Goal: Task Accomplishment & Management: Manage account settings

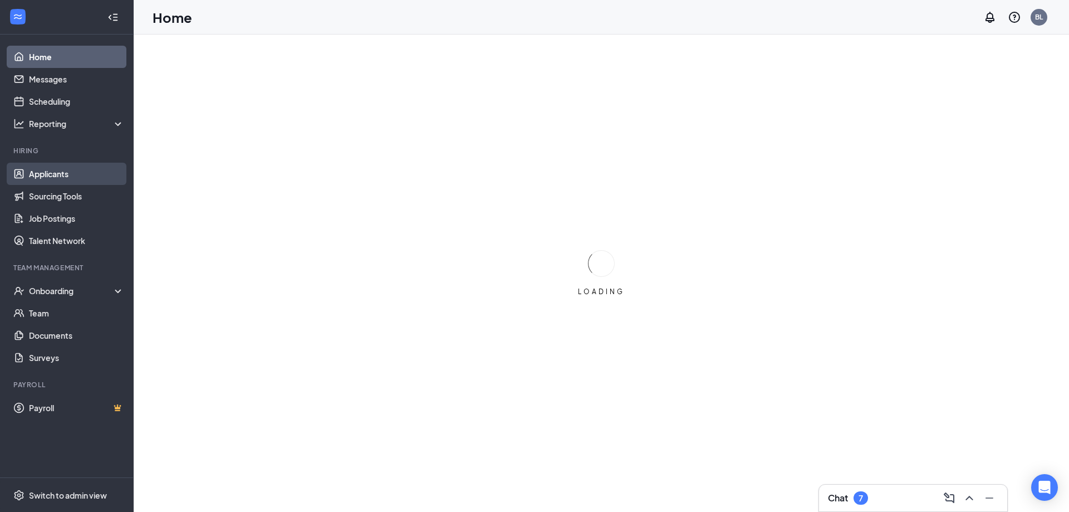
click at [53, 175] on link "Applicants" at bounding box center [76, 174] width 95 height 22
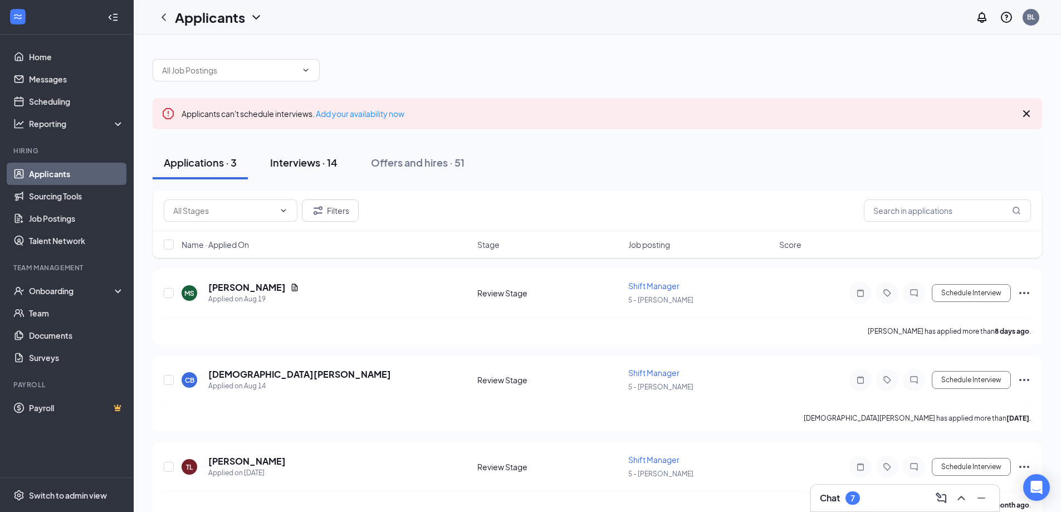
click at [302, 166] on div "Interviews · 14" at bounding box center [303, 162] width 67 height 14
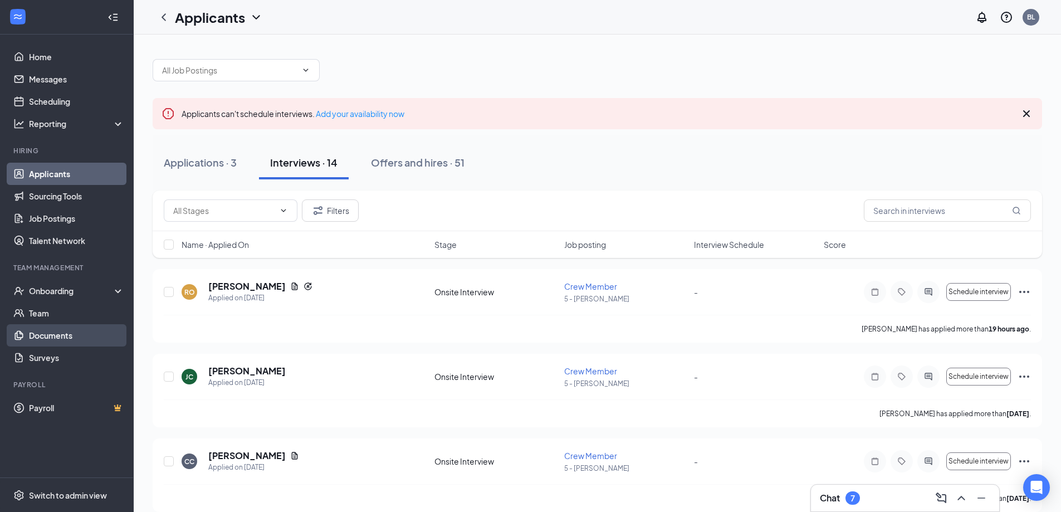
click at [50, 334] on link "Documents" at bounding box center [76, 335] width 95 height 22
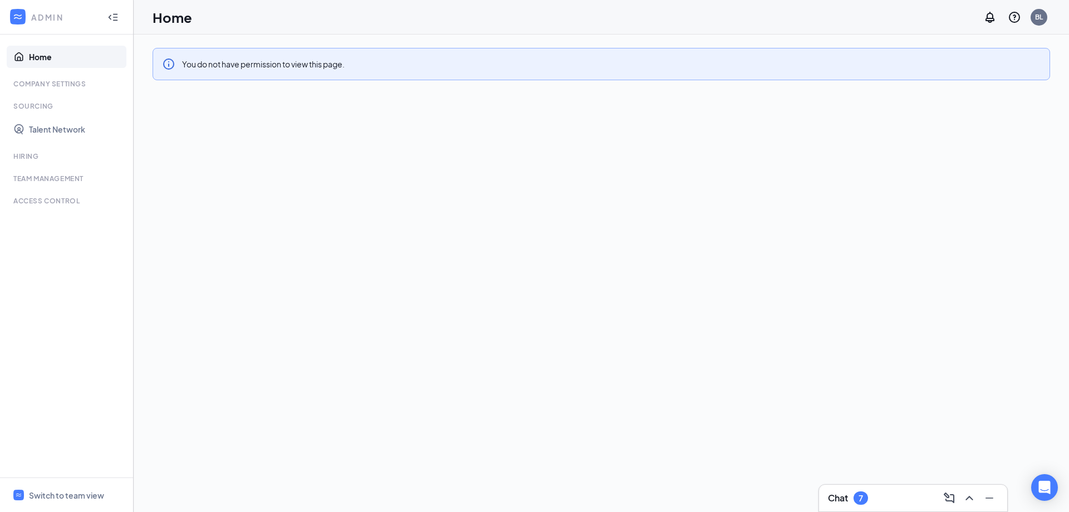
click at [57, 58] on link "Home" at bounding box center [76, 57] width 95 height 22
click at [115, 13] on icon "Collapse" at bounding box center [112, 17] width 11 height 11
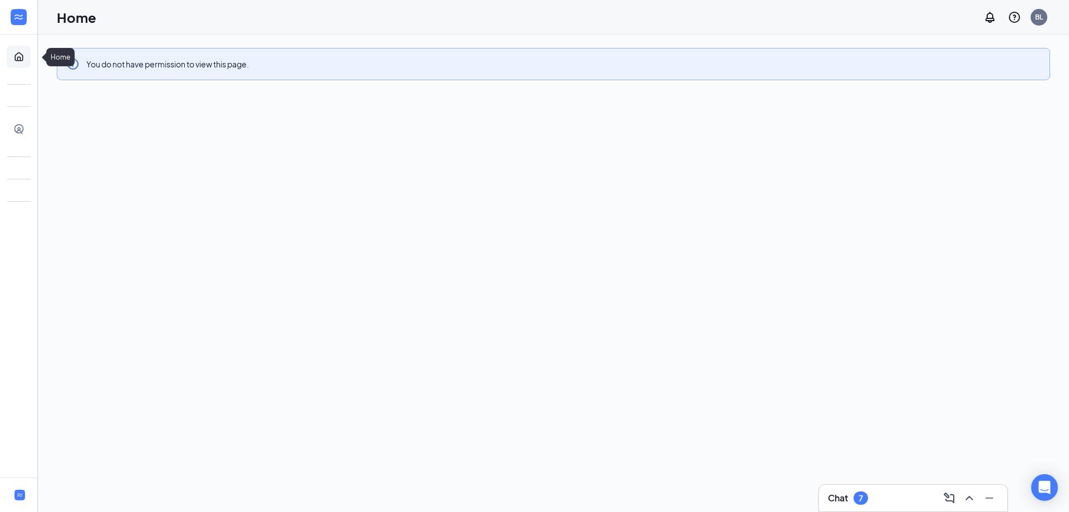
click at [29, 52] on link "Home" at bounding box center [34, 57] width 11 height 22
click at [29, 55] on link "Home" at bounding box center [34, 57] width 11 height 22
click at [136, 67] on div "You do not have permission to view this page." at bounding box center [167, 63] width 163 height 12
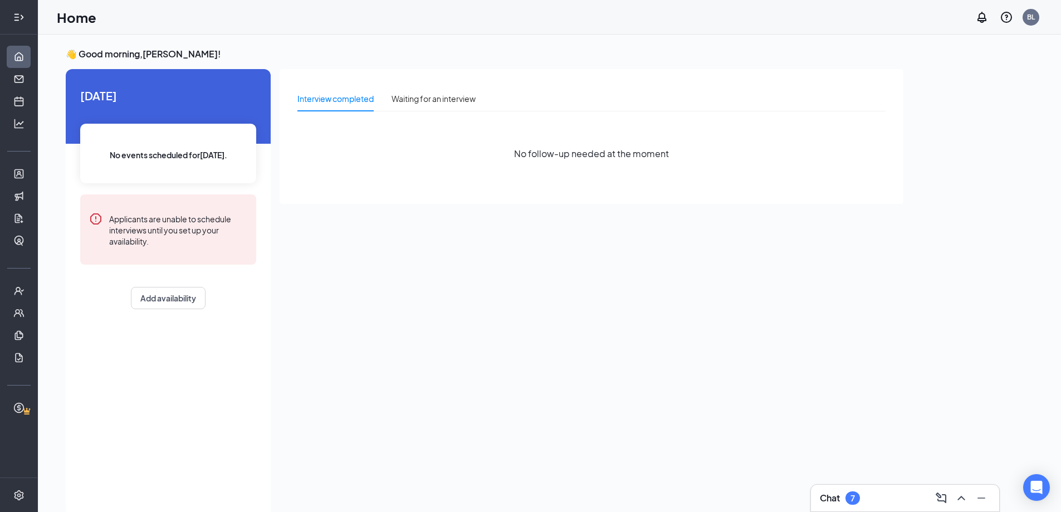
click at [20, 19] on icon "Expand" at bounding box center [18, 17] width 11 height 11
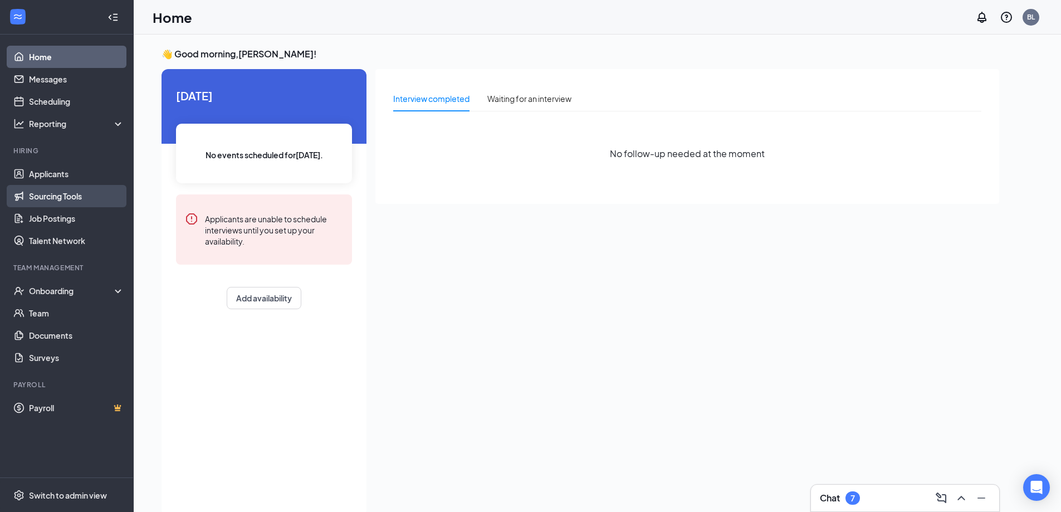
click at [63, 192] on link "Sourcing Tools" at bounding box center [76, 196] width 95 height 22
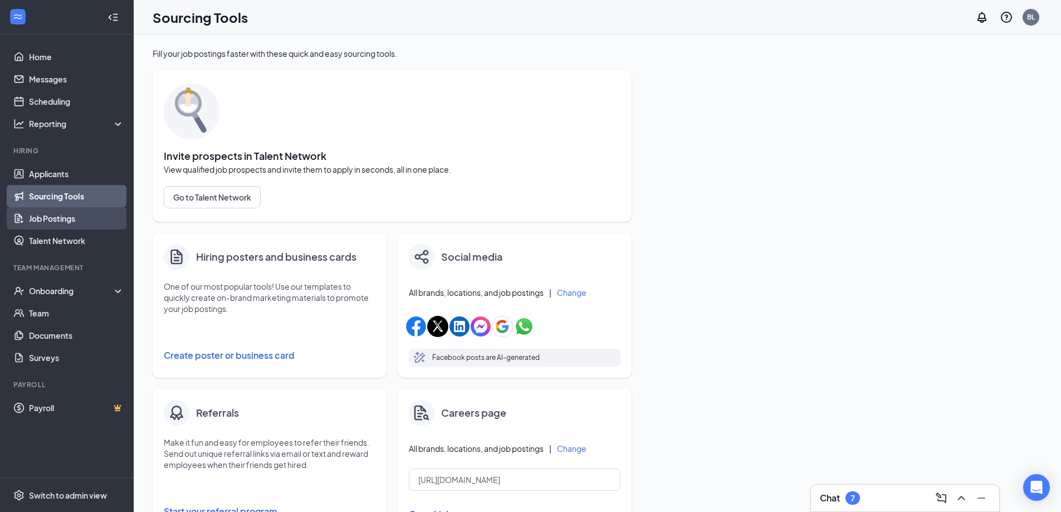
click at [67, 214] on link "Job Postings" at bounding box center [76, 218] width 95 height 22
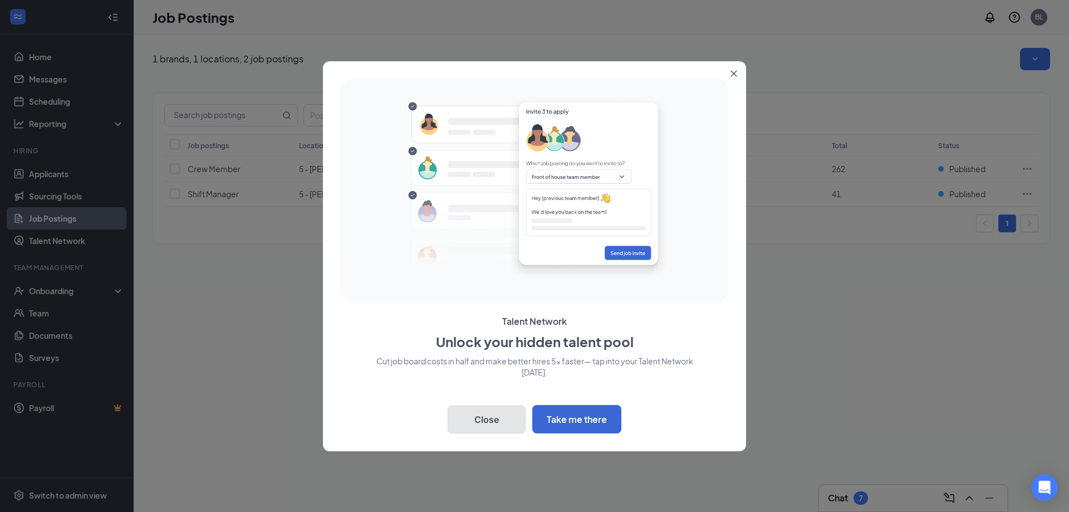
click at [468, 418] on button "Close" at bounding box center [487, 419] width 78 height 28
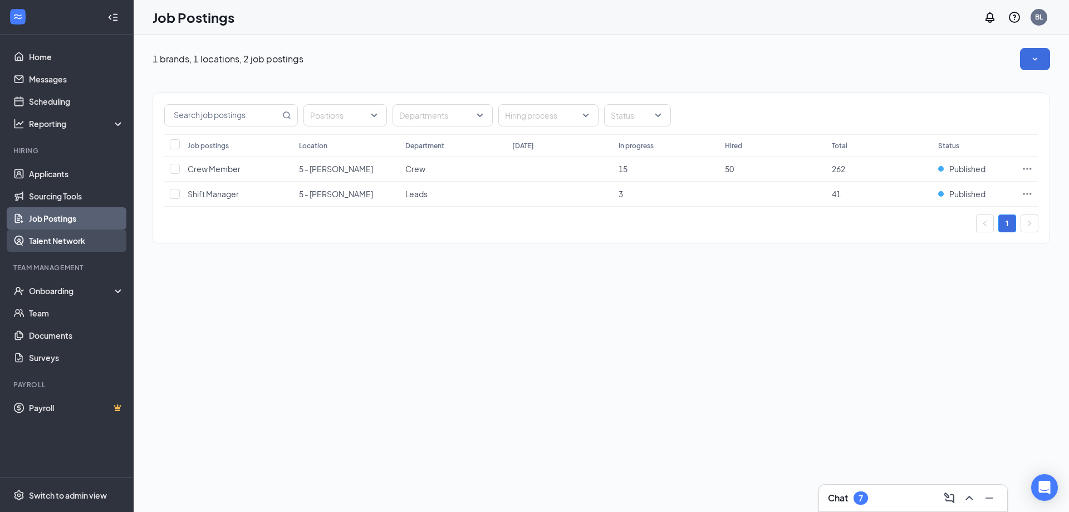
click at [37, 237] on link "Talent Network" at bounding box center [76, 240] width 95 height 22
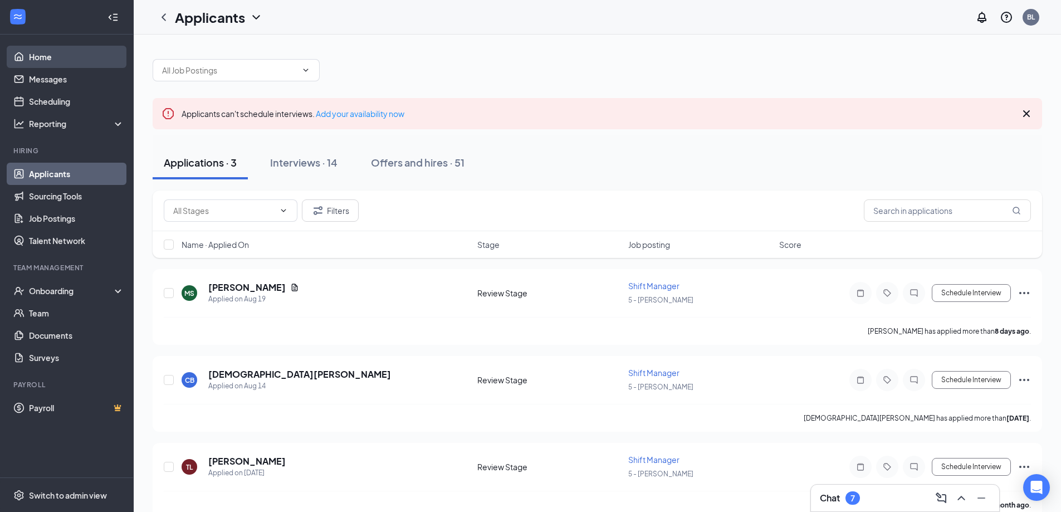
click at [45, 57] on link "Home" at bounding box center [76, 57] width 95 height 22
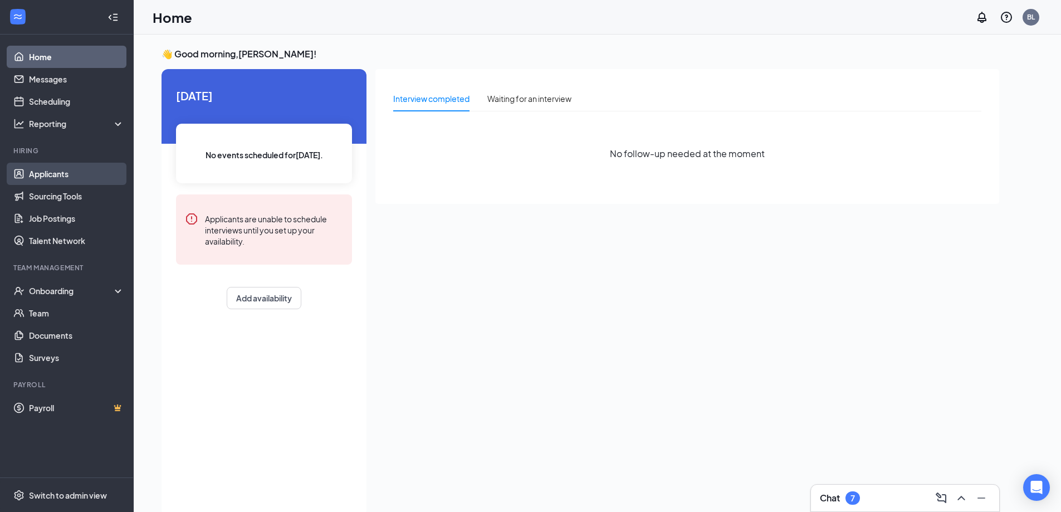
click at [71, 170] on link "Applicants" at bounding box center [76, 174] width 95 height 22
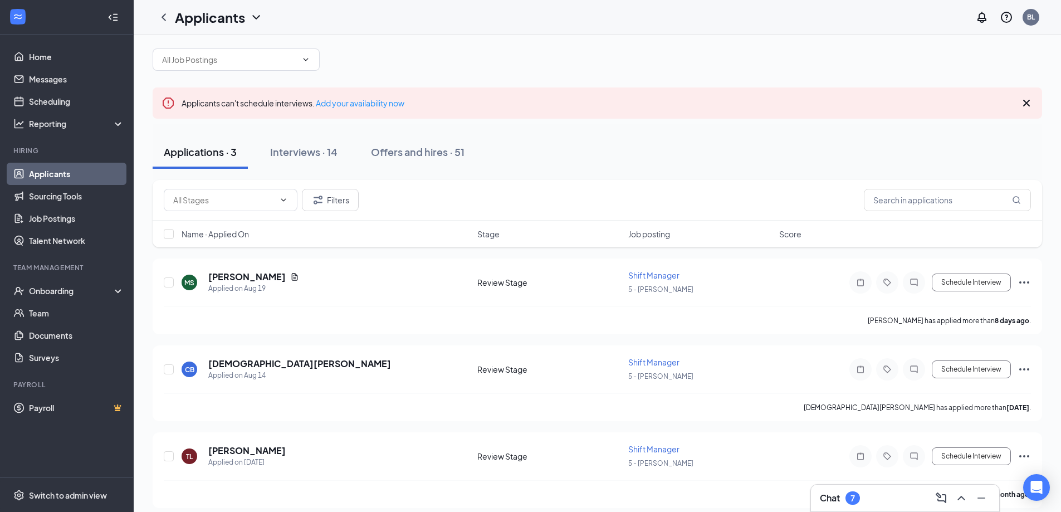
scroll to position [20, 0]
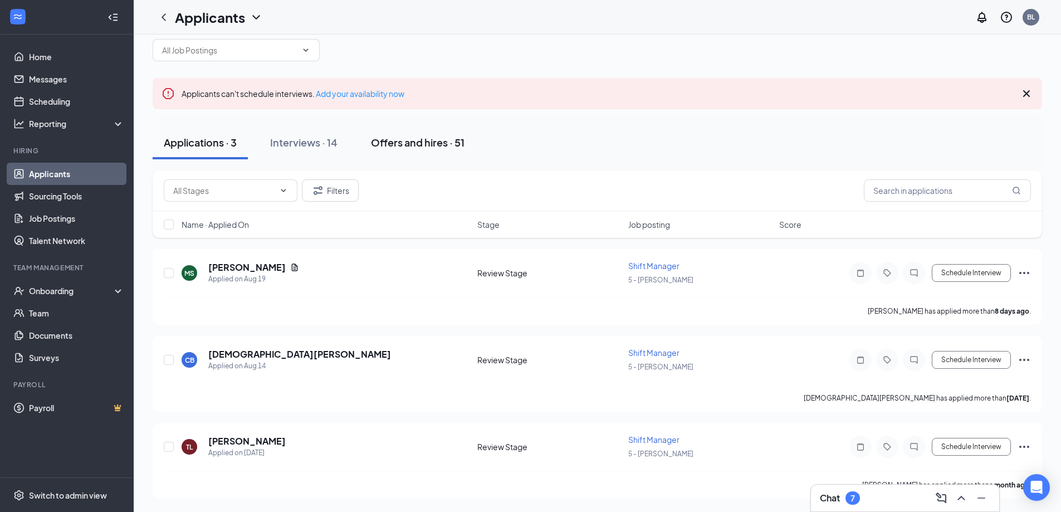
click at [408, 139] on div "Offers and hires · 51" at bounding box center [418, 142] width 94 height 14
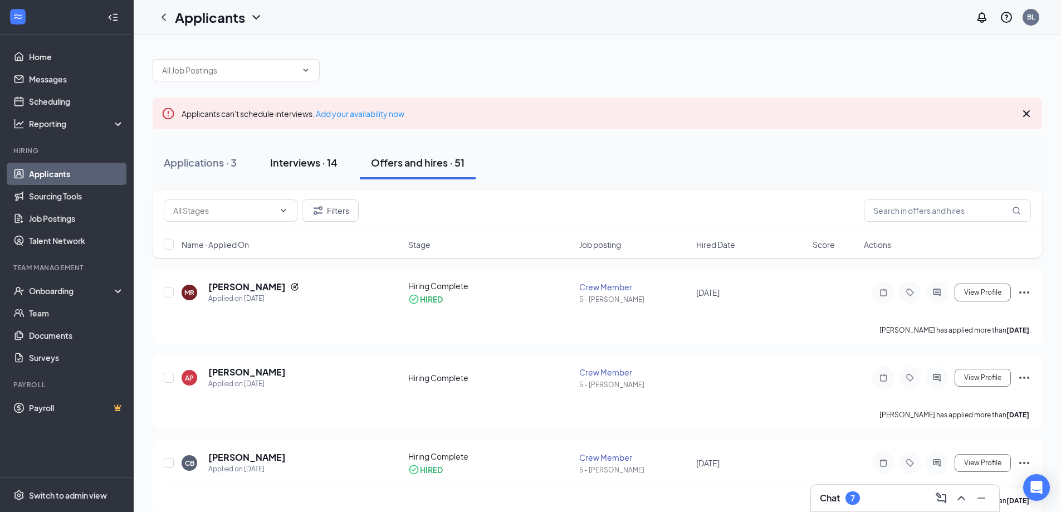
click at [297, 155] on button "Interviews · 14" at bounding box center [304, 162] width 90 height 33
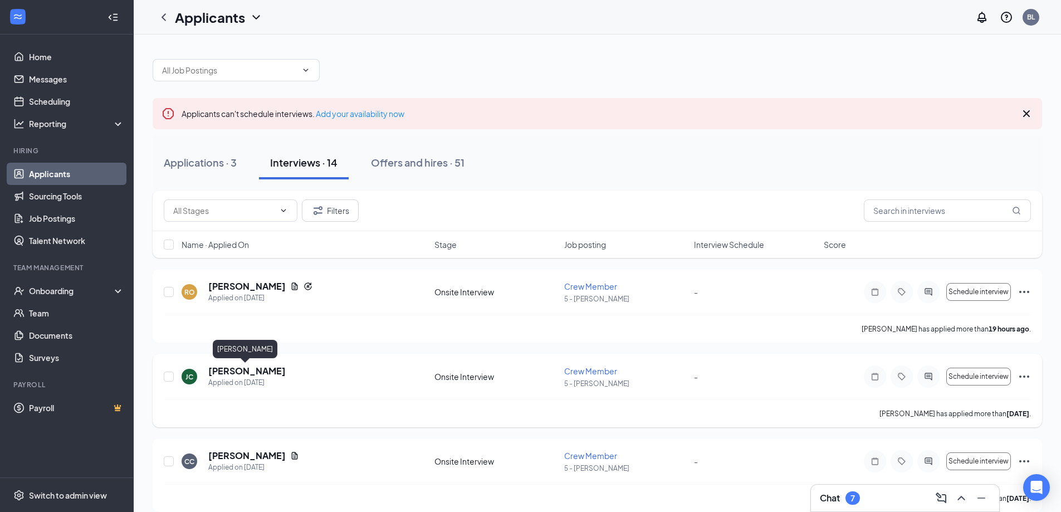
click at [242, 370] on h5 "[PERSON_NAME]" at bounding box center [246, 371] width 77 height 12
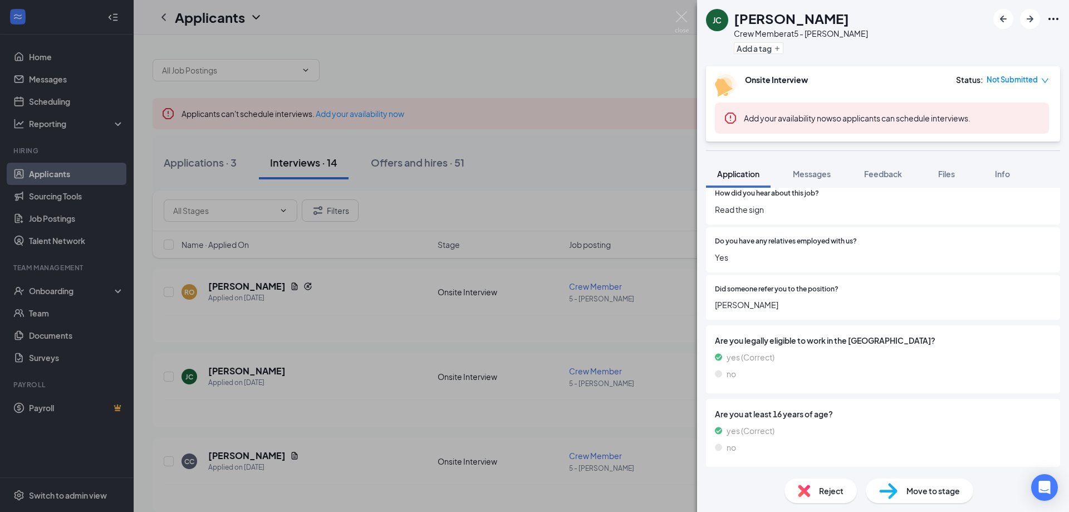
scroll to position [878, 0]
click at [508, 210] on div "[PERSON_NAME] Crew Member at 5 - [PERSON_NAME] Add a tag Onsite Interview Statu…" at bounding box center [534, 256] width 1069 height 512
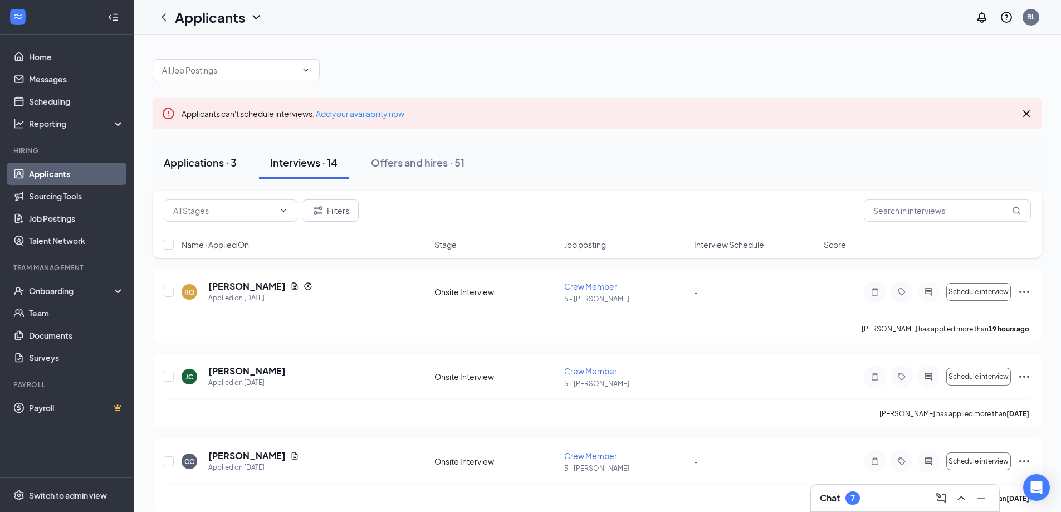
click at [174, 163] on div "Applications · 3" at bounding box center [200, 162] width 73 height 14
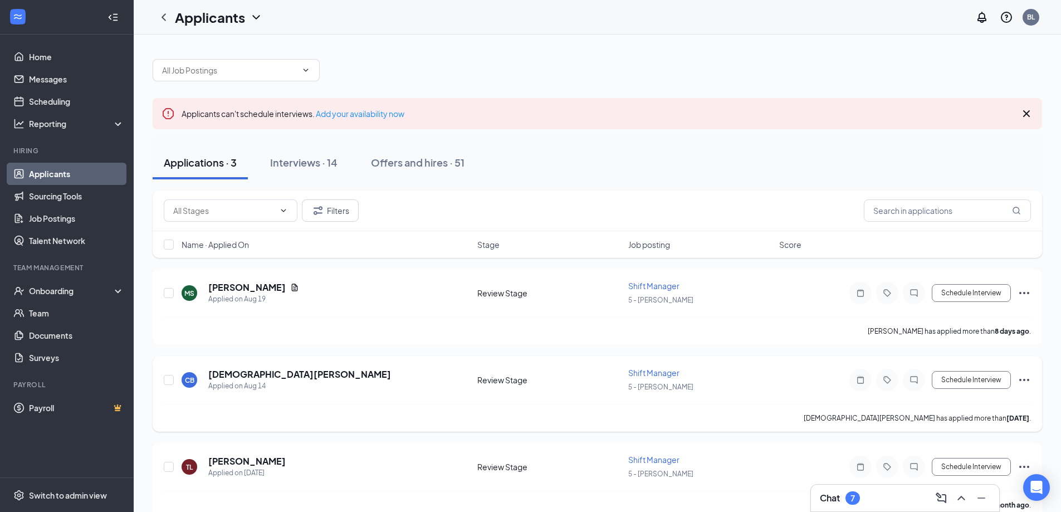
scroll to position [20, 0]
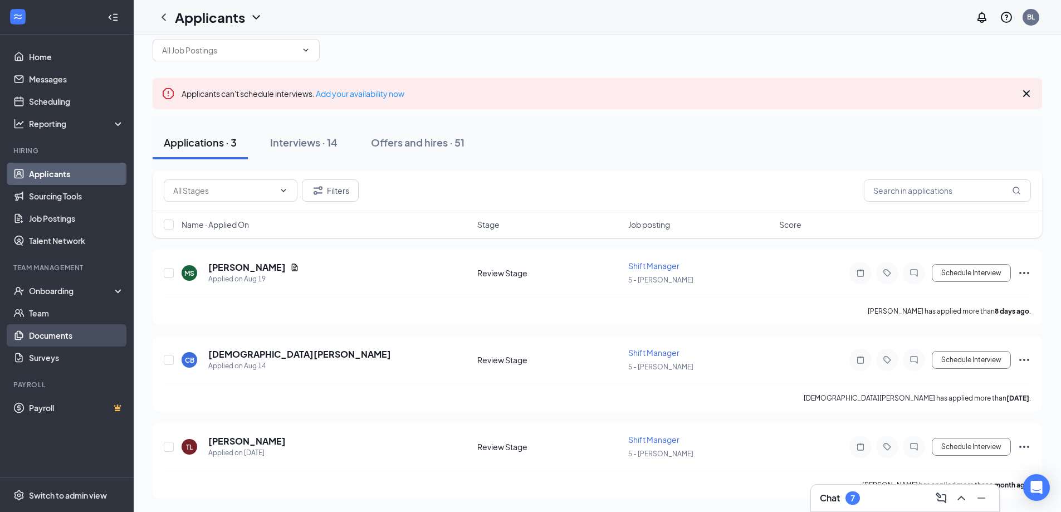
click at [29, 336] on link "Documents" at bounding box center [76, 335] width 95 height 22
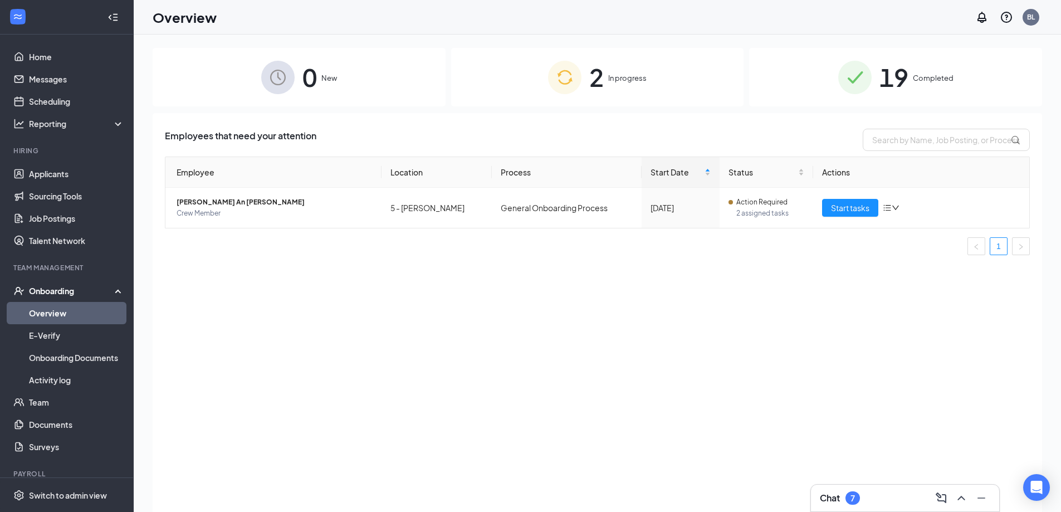
click at [919, 82] on span "Completed" at bounding box center [933, 77] width 41 height 11
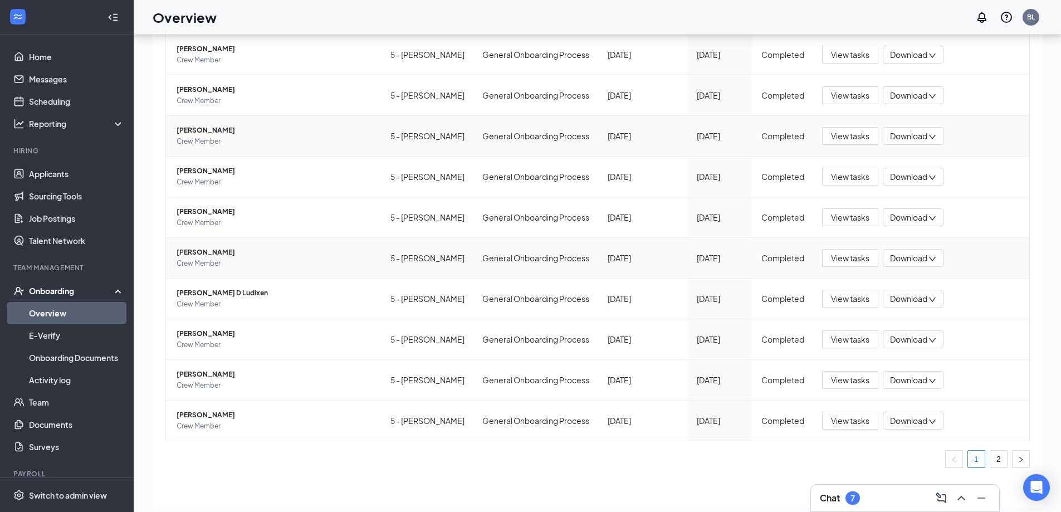
scroll to position [50, 0]
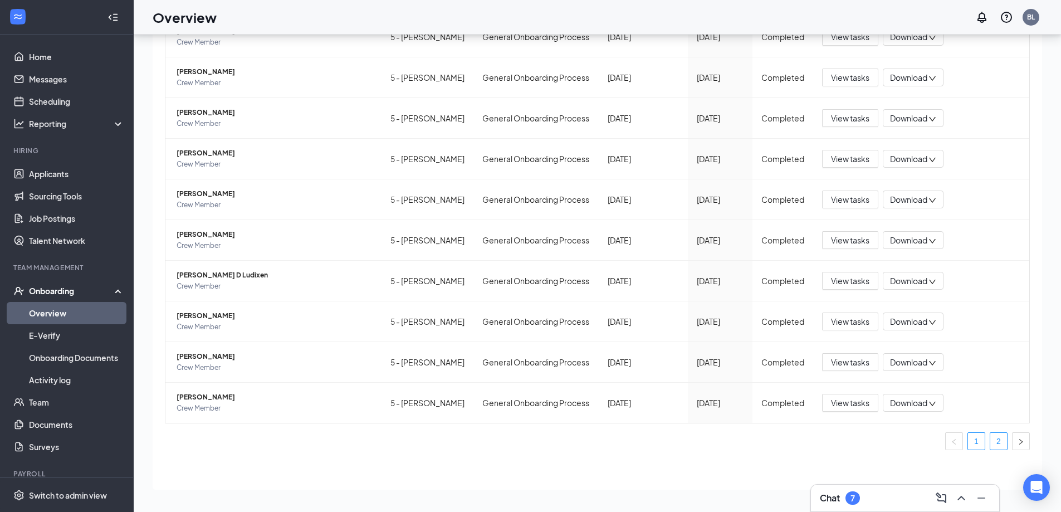
click at [990, 442] on link "2" at bounding box center [998, 441] width 17 height 17
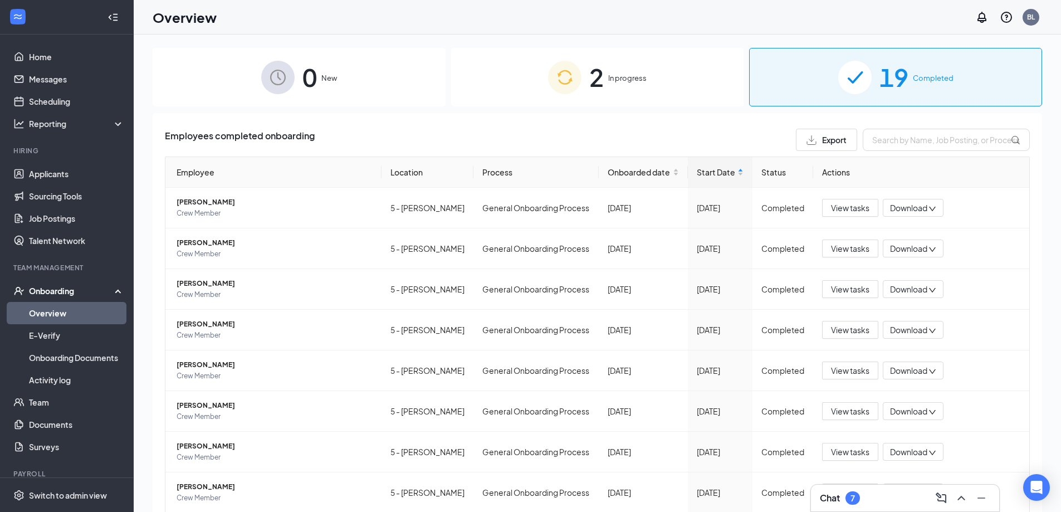
click at [595, 78] on span "2" at bounding box center [596, 77] width 14 height 38
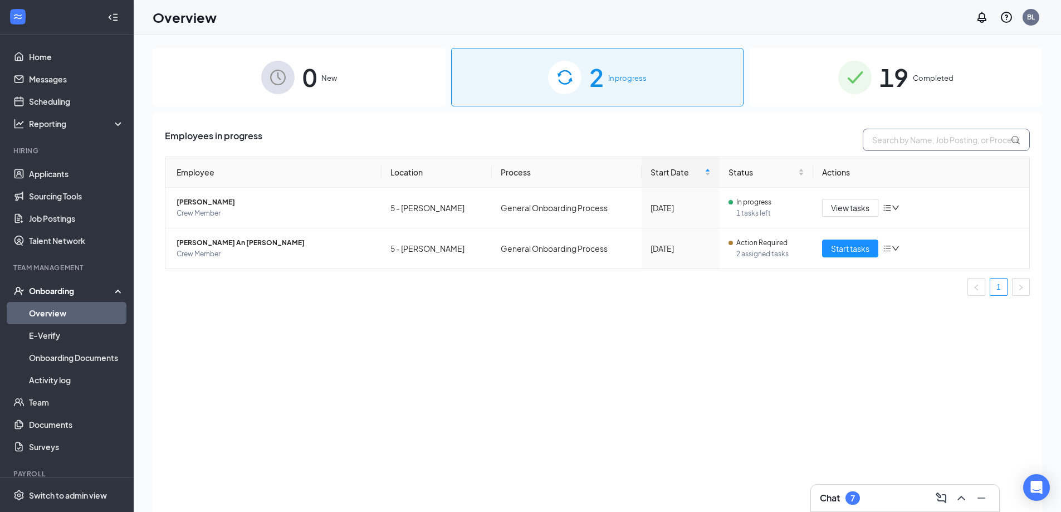
click at [923, 140] on input "text" at bounding box center [946, 140] width 167 height 22
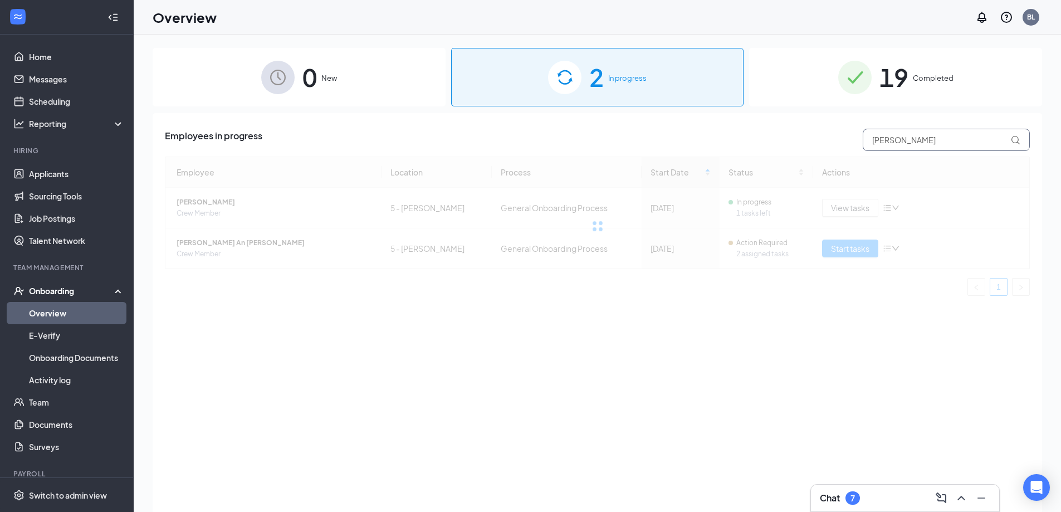
type input "David Flores"
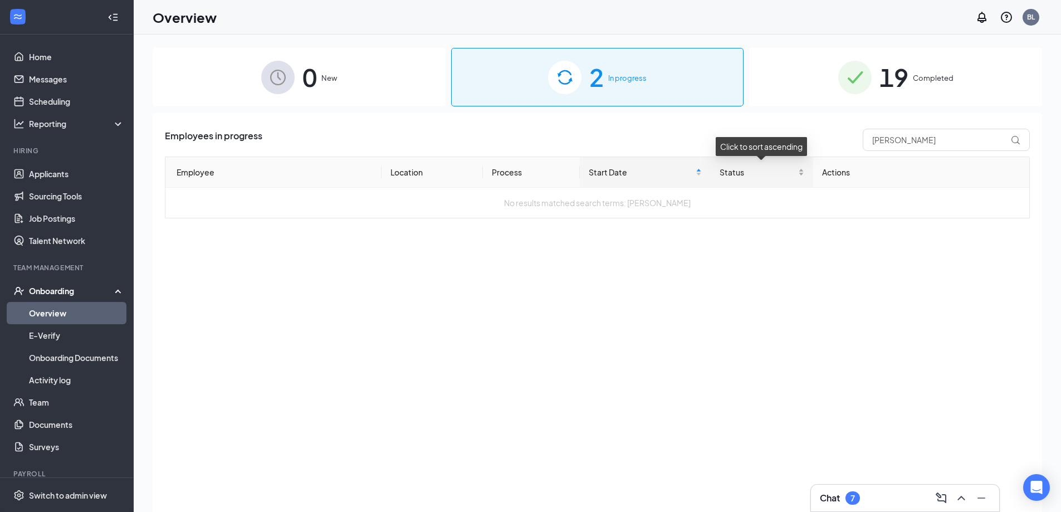
click at [735, 173] on span "Status" at bounding box center [757, 172] width 76 height 12
click at [63, 180] on link "Applicants" at bounding box center [76, 174] width 95 height 22
